Goal: Check status: Check status

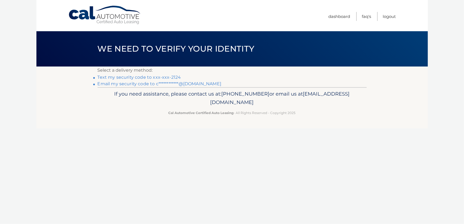
click at [169, 76] on link "Text my security code to xxx-xxx-2124" at bounding box center [139, 77] width 83 height 5
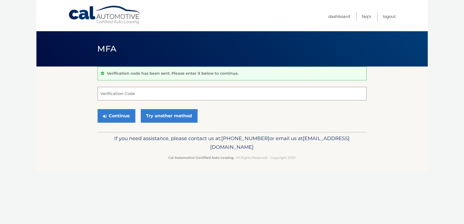
click at [150, 96] on input "Verification Code" at bounding box center [232, 94] width 269 height 14
type input "5002663"
click at [126, 120] on button "Continue" at bounding box center [117, 116] width 38 height 14
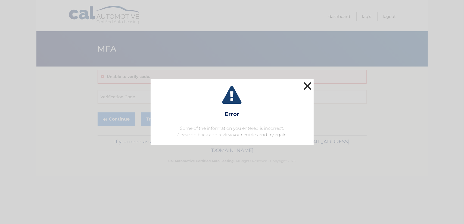
click at [311, 86] on button "×" at bounding box center [307, 86] width 11 height 11
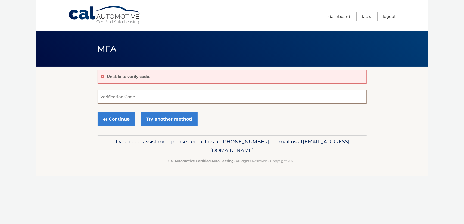
click at [140, 98] on input "Verification Code" at bounding box center [232, 97] width 269 height 14
type input "502663"
click at [113, 118] on button "Continue" at bounding box center [117, 120] width 38 height 14
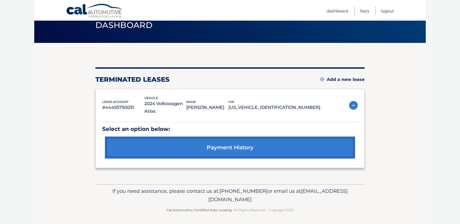
scroll to position [24, 0]
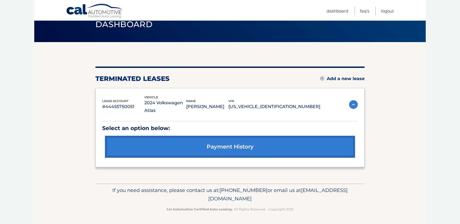
click at [354, 106] on img at bounding box center [353, 104] width 9 height 9
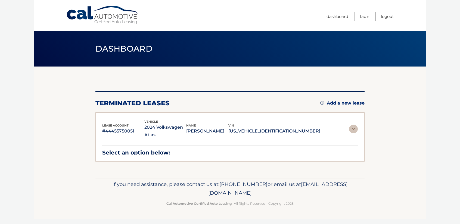
scroll to position [0, 0]
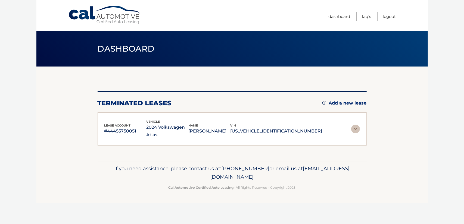
click at [356, 130] on img at bounding box center [355, 129] width 9 height 9
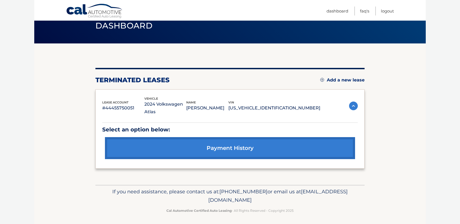
scroll to position [24, 0]
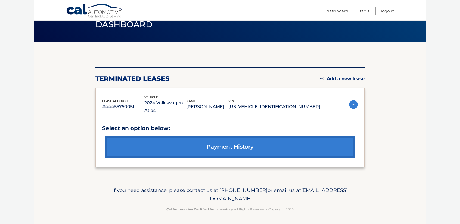
click at [237, 147] on link "payment history" at bounding box center [230, 147] width 250 height 22
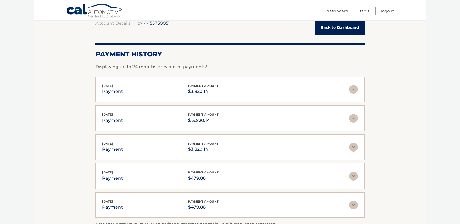
scroll to position [54, 0]
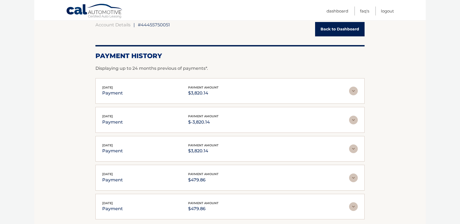
click at [354, 92] on img at bounding box center [353, 91] width 9 height 9
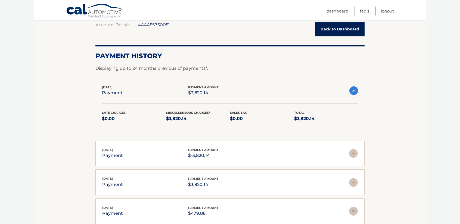
click at [354, 92] on img at bounding box center [353, 90] width 9 height 9
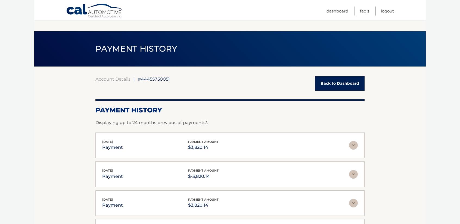
scroll to position [0, 0]
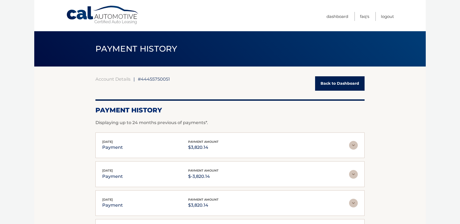
click at [342, 85] on link "Back to Dashboard" at bounding box center [339, 83] width 49 height 14
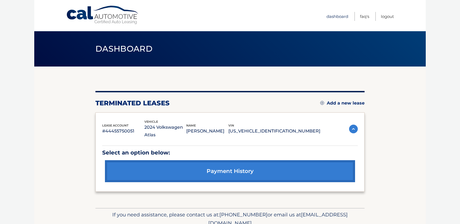
click at [334, 18] on link "Dashboard" at bounding box center [338, 16] width 22 height 9
click at [122, 132] on p "#44455750051" at bounding box center [123, 132] width 42 height 8
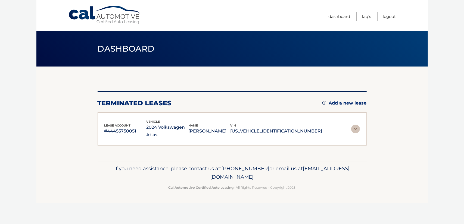
click at [128, 130] on p "#44455750051" at bounding box center [125, 132] width 42 height 8
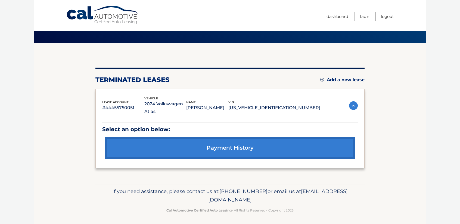
scroll to position [24, 0]
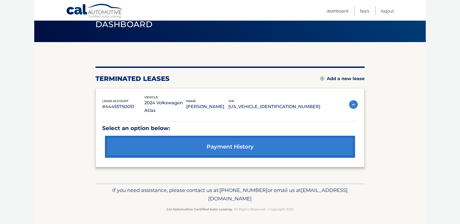
click at [238, 143] on link "payment history" at bounding box center [230, 147] width 250 height 22
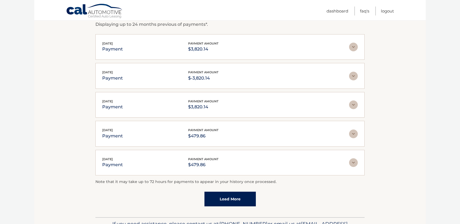
scroll to position [82, 0]
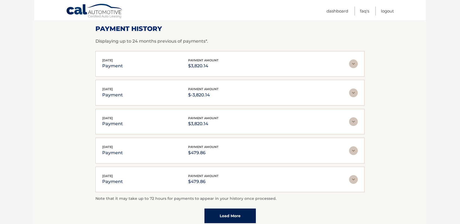
click at [123, 69] on div "[DATE] payment payment amount $3,820.14" at bounding box center [225, 64] width 247 height 12
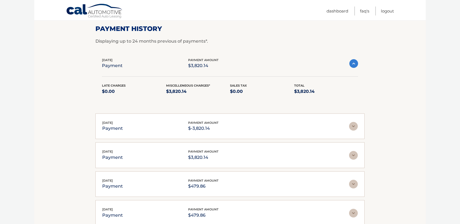
click at [217, 66] on p "$3,820.14" at bounding box center [203, 66] width 30 height 8
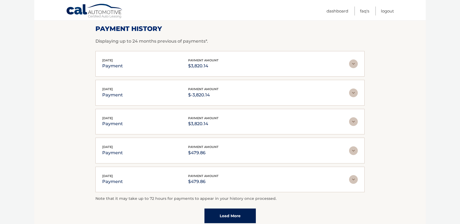
click at [210, 121] on p "$3,820.14" at bounding box center [203, 124] width 30 height 8
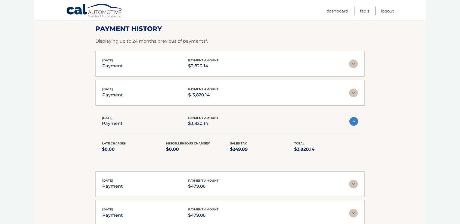
click at [210, 121] on p "$3,820.14" at bounding box center [203, 124] width 30 height 8
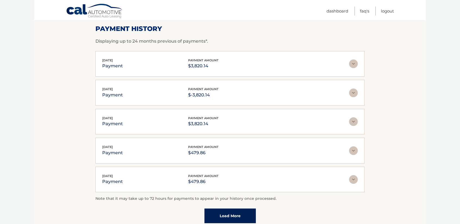
click at [214, 117] on span "payment amount" at bounding box center [203, 118] width 30 height 4
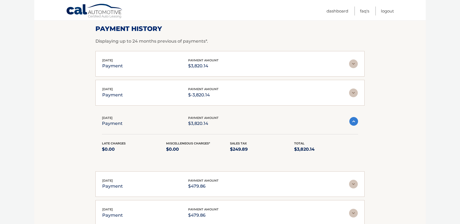
click at [249, 86] on div "[DATE] payment payment amount $-3,820.14 Late Charges $0.00 Miscelleneous Charg…" at bounding box center [229, 93] width 269 height 26
click at [251, 88] on div "[DATE] payment payment amount $-3,820.14" at bounding box center [225, 93] width 247 height 12
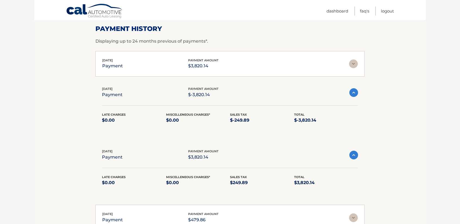
click at [269, 63] on div "[DATE] payment payment amount $3,820.14" at bounding box center [225, 64] width 247 height 12
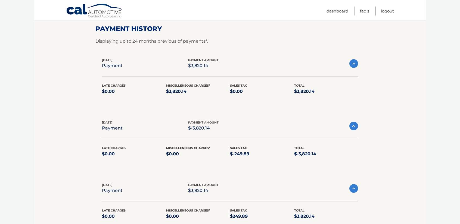
click at [270, 67] on div "[DATE] payment payment amount $3,820.14" at bounding box center [225, 64] width 247 height 12
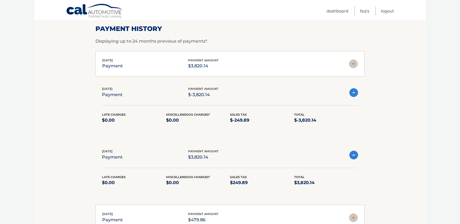
click at [254, 88] on div "[DATE] payment payment amount $-3,820.14" at bounding box center [225, 92] width 247 height 12
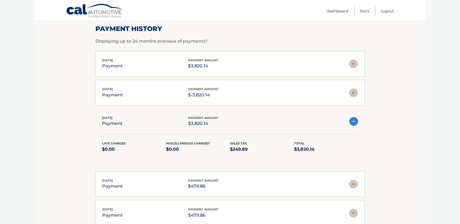
click at [251, 109] on div "[DATE] payment payment amount $3,820.14 Late Charges $0.00 Miscelleneous Charge…" at bounding box center [229, 137] width 269 height 57
click at [254, 118] on div "[DATE] payment payment amount $3,820.14" at bounding box center [225, 122] width 247 height 12
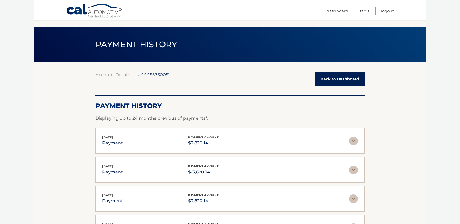
scroll to position [0, 0]
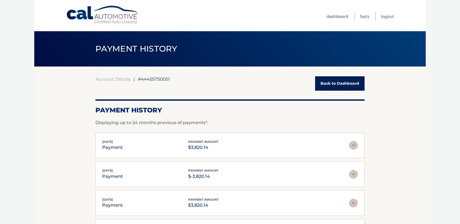
click at [353, 146] on img at bounding box center [353, 145] width 9 height 9
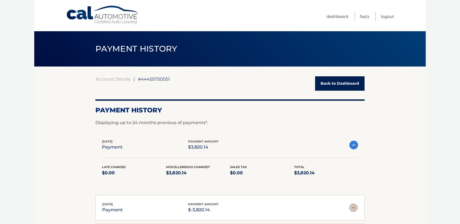
click at [353, 146] on img at bounding box center [353, 145] width 9 height 9
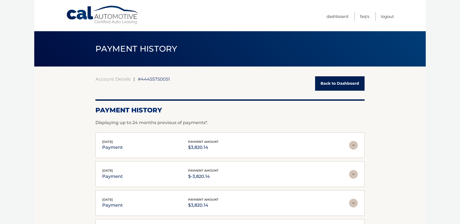
click at [353, 146] on img at bounding box center [353, 145] width 9 height 9
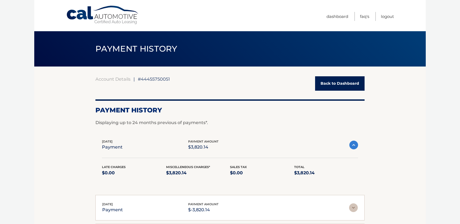
click at [353, 146] on img at bounding box center [353, 145] width 9 height 9
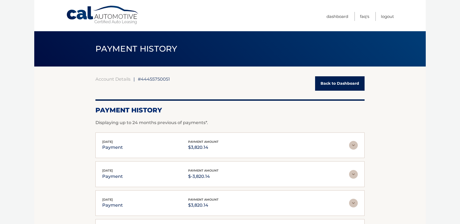
click at [367, 134] on section "Account Details | #44455750051 Back to Dashboard Payment History Displaying up …" at bounding box center [230, 191] width 392 height 249
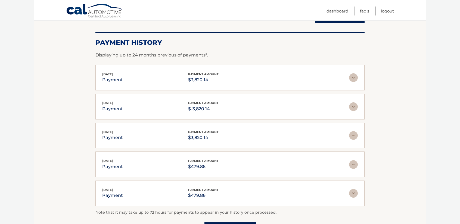
scroll to position [82, 0]
